Goal: Find specific page/section: Find specific page/section

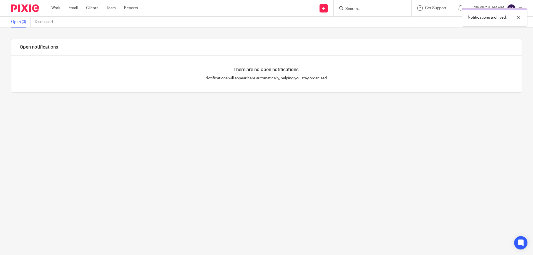
click at [367, 7] on div "Notifications archived." at bounding box center [397, 16] width 261 height 21
click at [520, 17] on div at bounding box center [514, 17] width 15 height 7
click at [384, 5] on form at bounding box center [374, 8] width 59 height 7
click at [359, 10] on input "Search" at bounding box center [370, 9] width 50 height 5
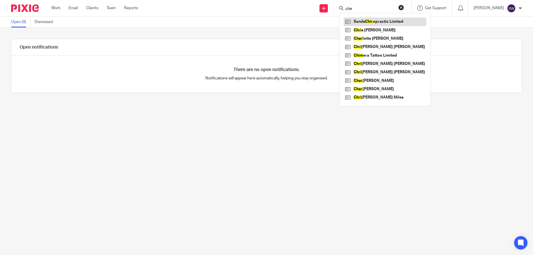
type input "chir"
click at [379, 21] on link at bounding box center [385, 22] width 83 height 8
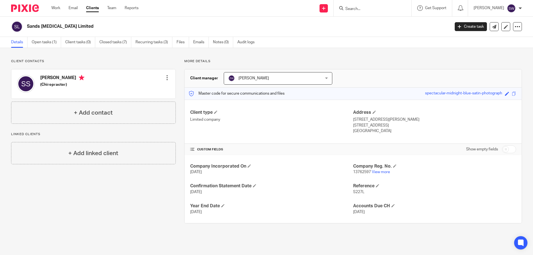
click at [120, 77] on div "[PERSON_NAME] (Chiropractor) Edit contact Create client from contact Export dat…" at bounding box center [93, 83] width 164 height 29
click at [66, 77] on h4 "[PERSON_NAME]" at bounding box center [62, 78] width 44 height 7
click at [364, 5] on form at bounding box center [374, 8] width 59 height 7
click at [362, 9] on input "Search" at bounding box center [370, 9] width 50 height 5
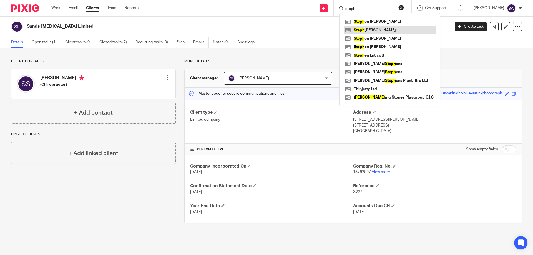
type input "steph"
click at [385, 29] on link at bounding box center [390, 30] width 92 height 8
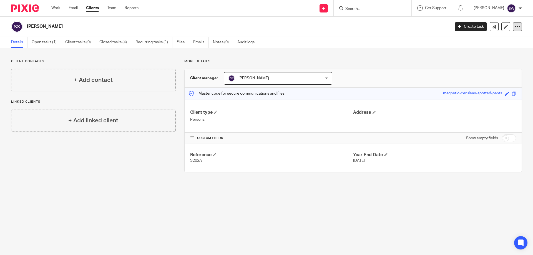
click at [516, 28] on icon at bounding box center [518, 27] width 6 height 6
click at [58, 6] on link "Work" at bounding box center [55, 8] width 9 height 6
